Goal: Information Seeking & Learning: Learn about a topic

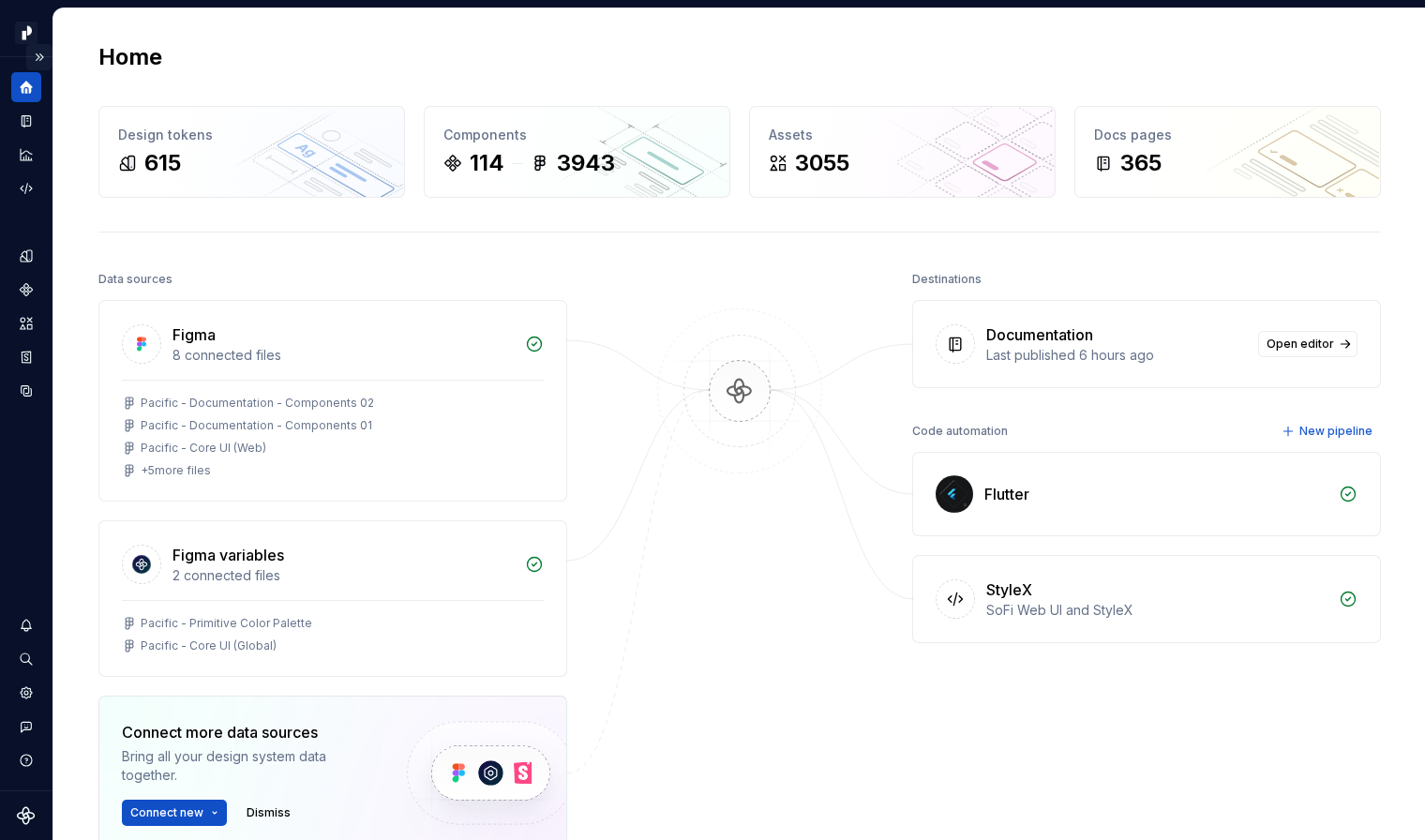
click at [36, 59] on button "Expand sidebar" at bounding box center [39, 57] width 27 height 27
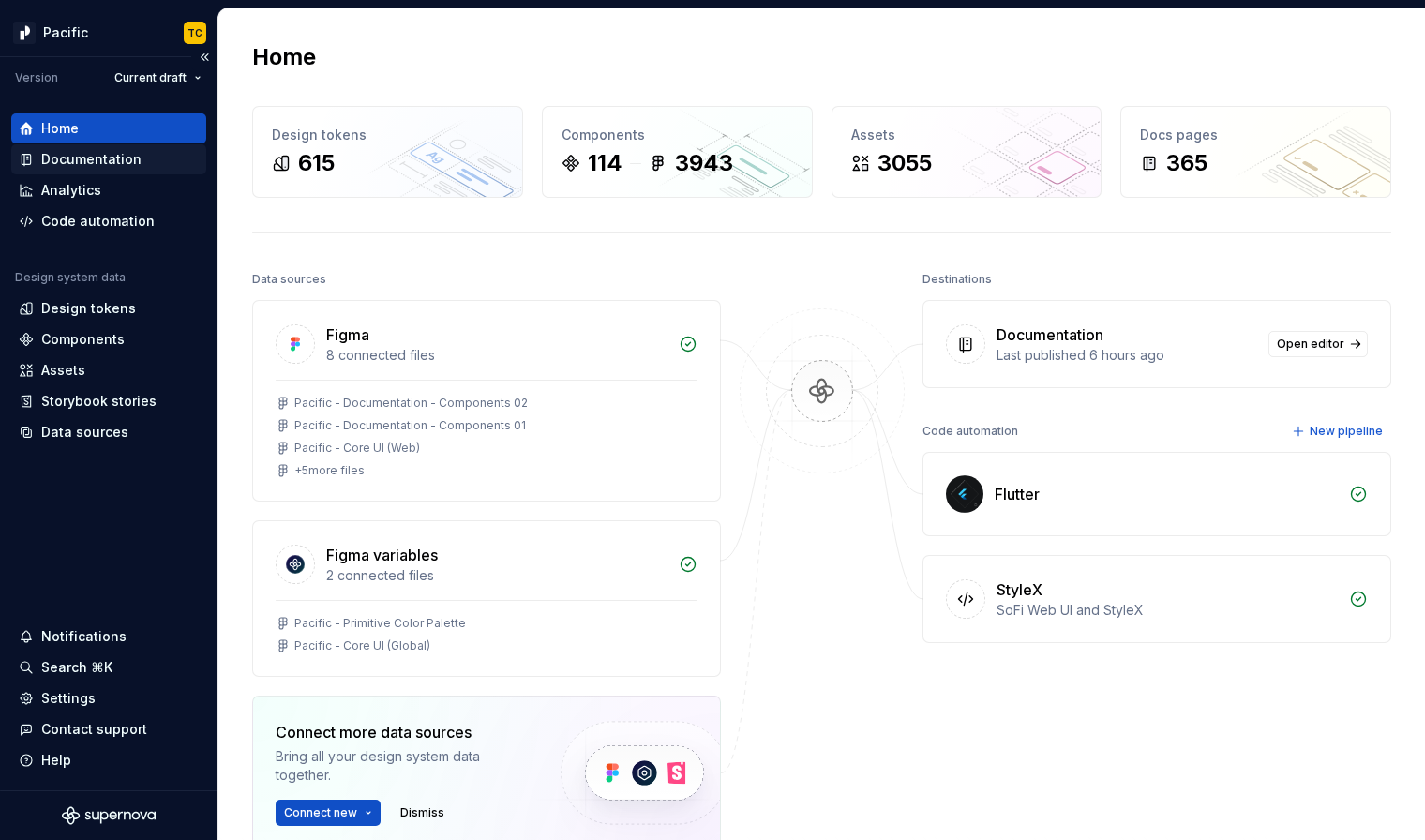
click at [106, 161] on div "Documentation" at bounding box center [92, 159] width 101 height 19
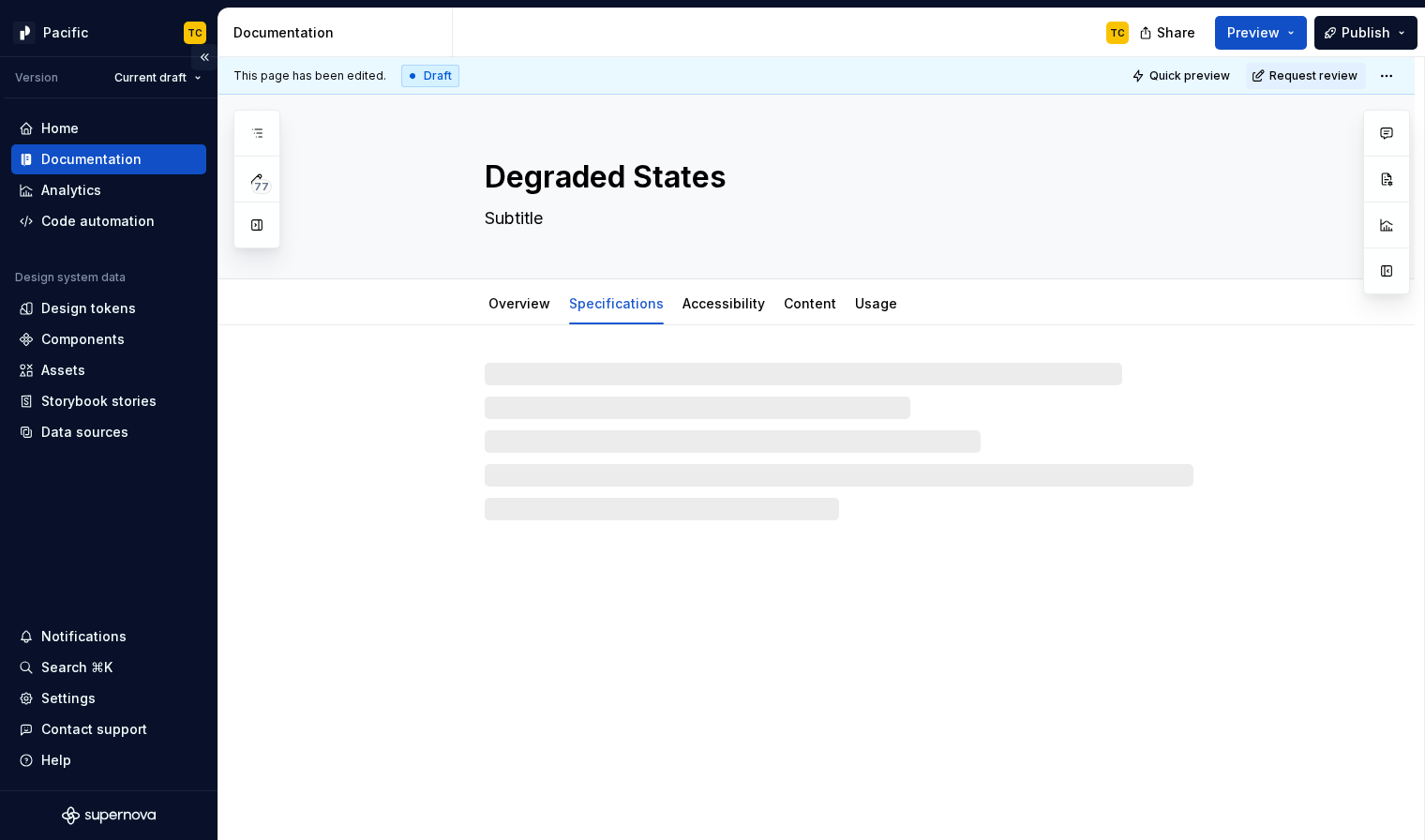
click at [205, 62] on button "Collapse sidebar" at bounding box center [204, 57] width 27 height 27
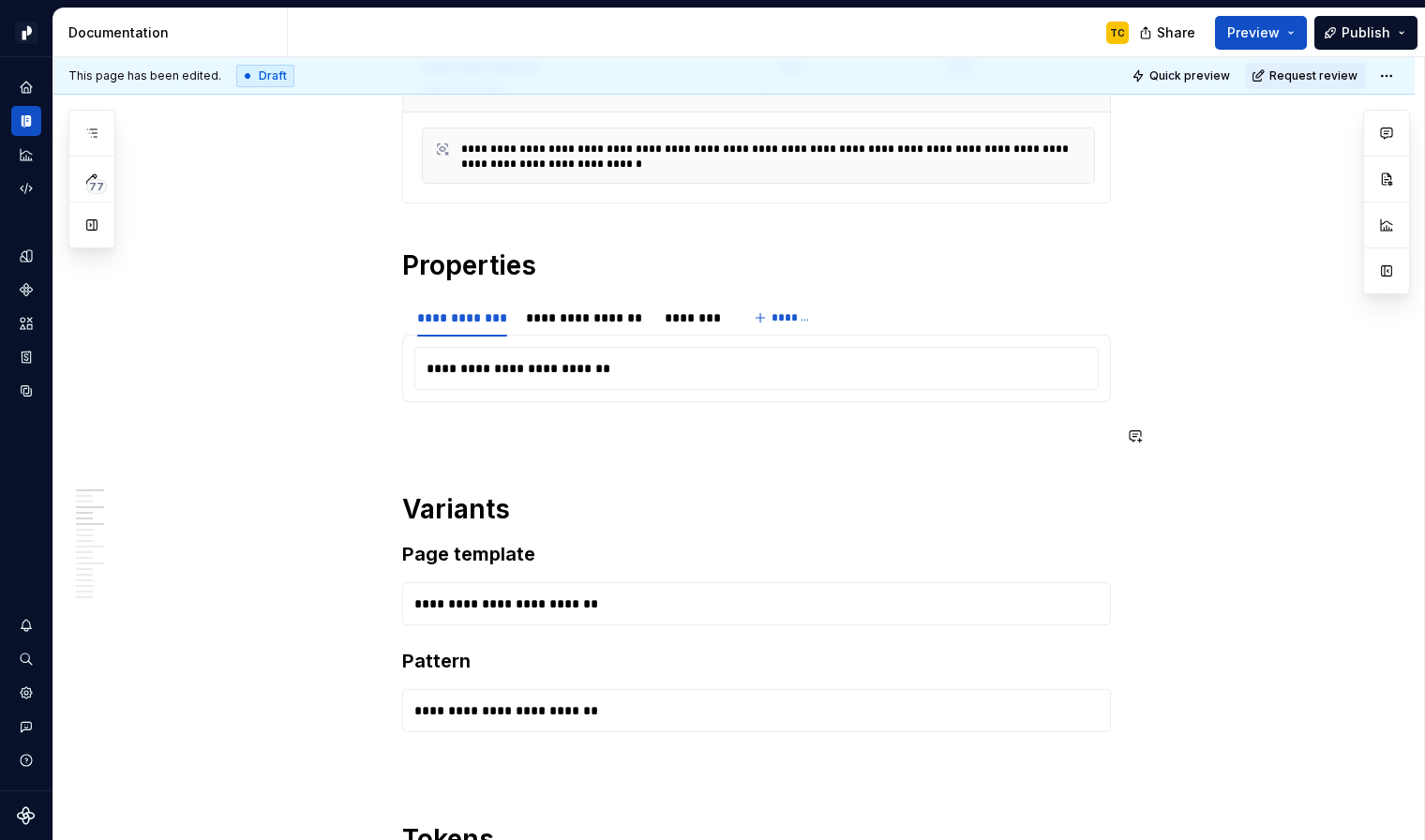
scroll to position [448, 0]
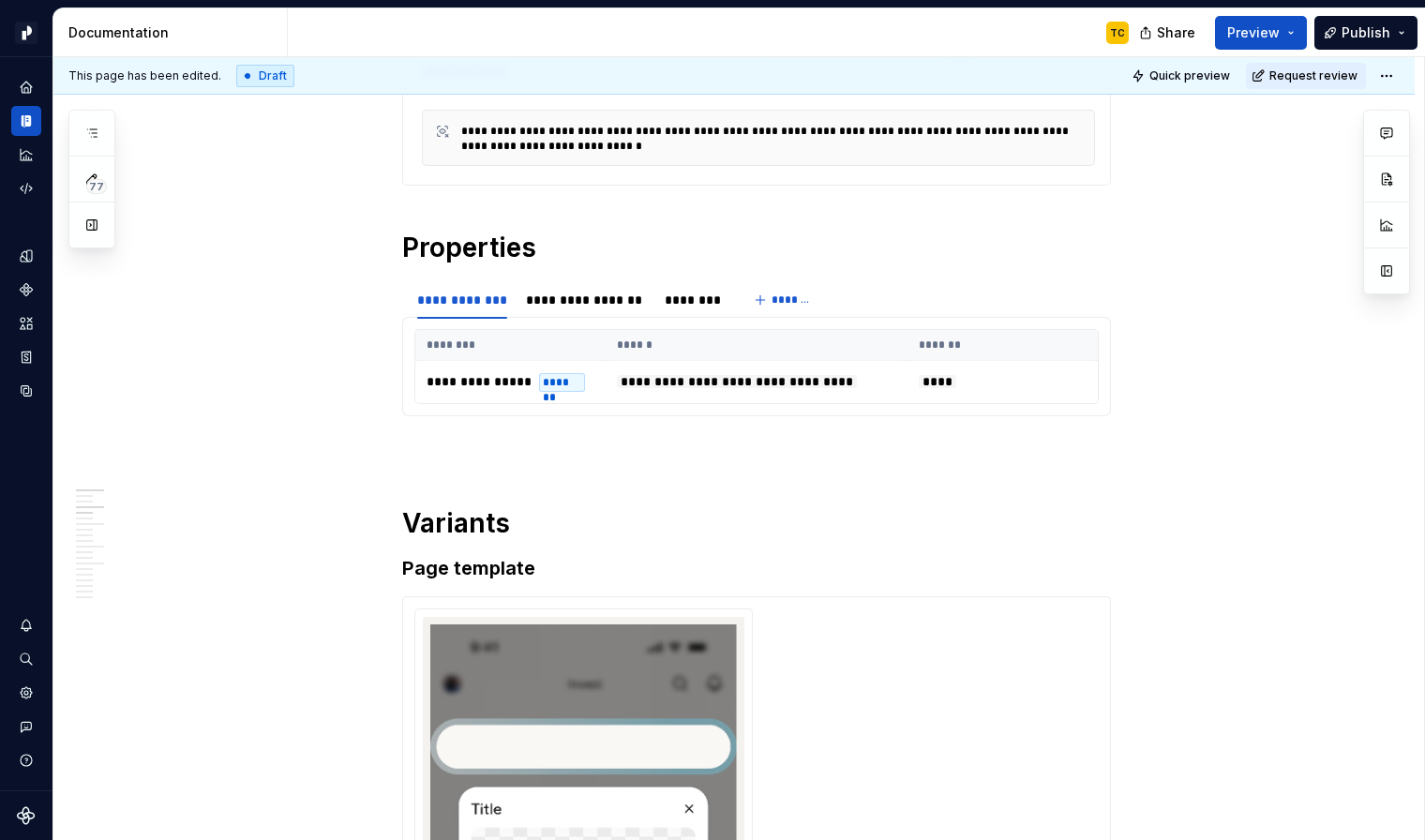
type textarea "*"
